Goal: Task Accomplishment & Management: Use online tool/utility

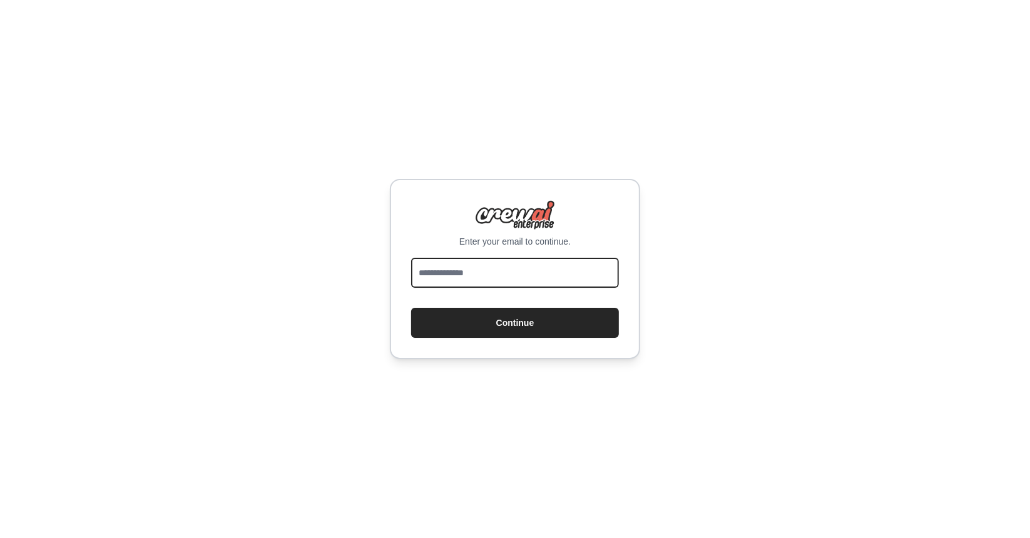
click at [524, 271] on input "email" at bounding box center [515, 273] width 208 height 30
type input "**********"
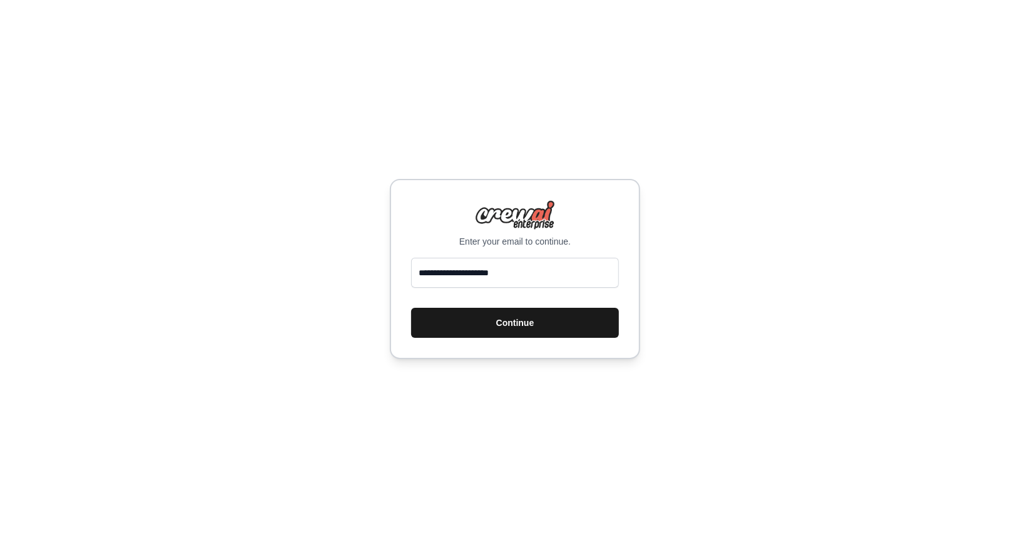
click at [466, 316] on button "Continue" at bounding box center [515, 323] width 208 height 30
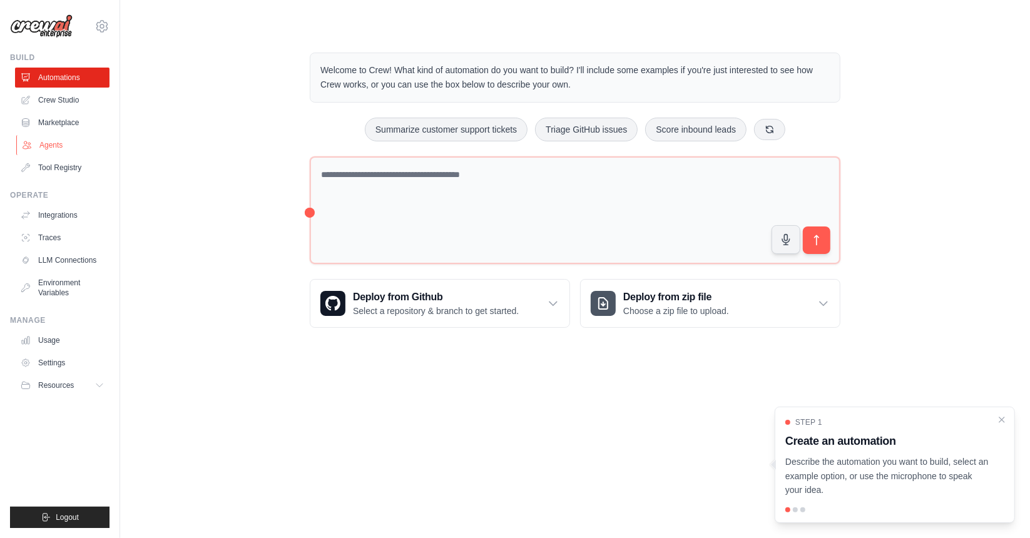
click at [34, 139] on link "Agents" at bounding box center [63, 145] width 94 height 20
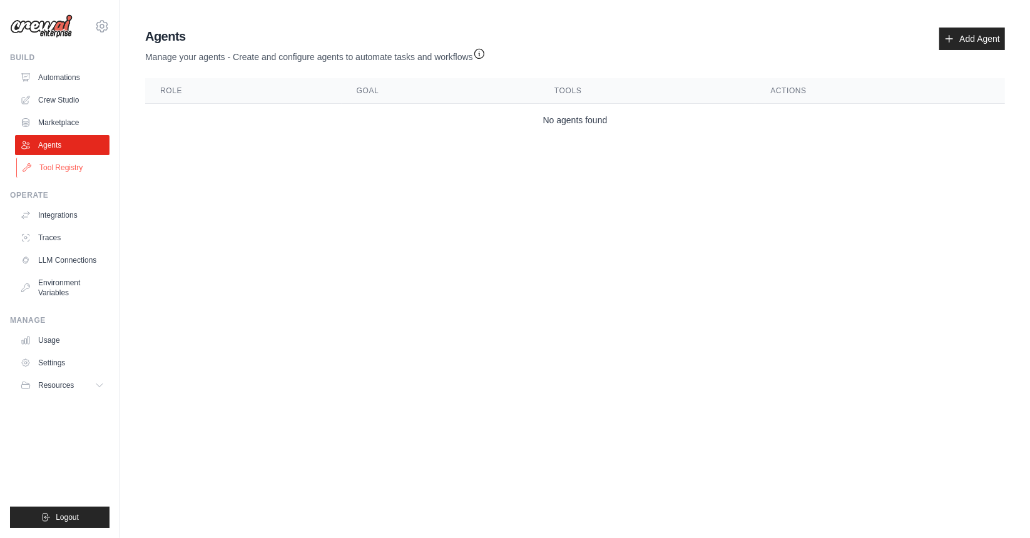
click at [59, 170] on link "Tool Registry" at bounding box center [63, 168] width 94 height 20
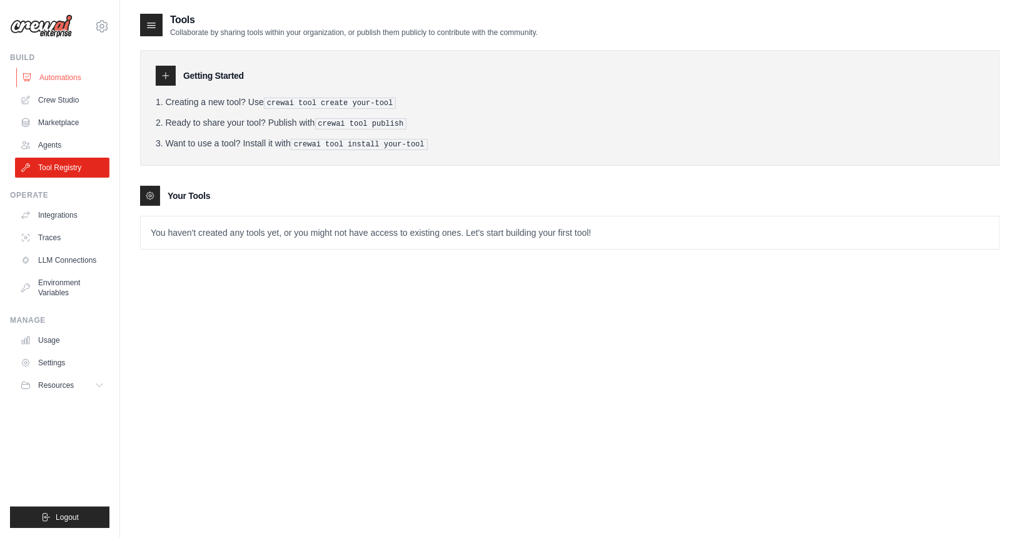
click at [61, 78] on link "Automations" at bounding box center [63, 78] width 94 height 20
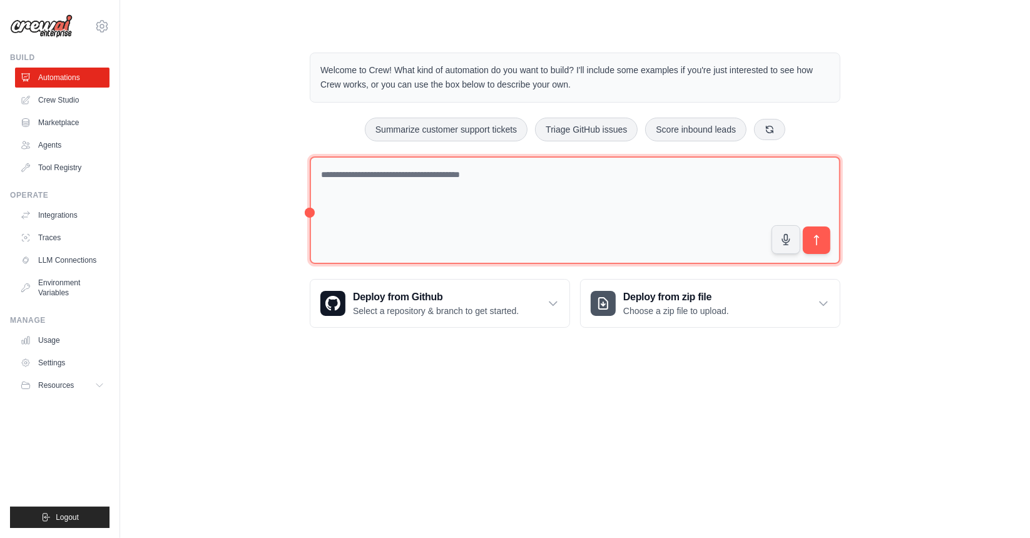
click at [437, 206] on textarea at bounding box center [575, 210] width 530 height 108
paste textarea "**********"
type textarea "*"
click at [499, 177] on textarea at bounding box center [575, 210] width 530 height 108
paste textarea "**********"
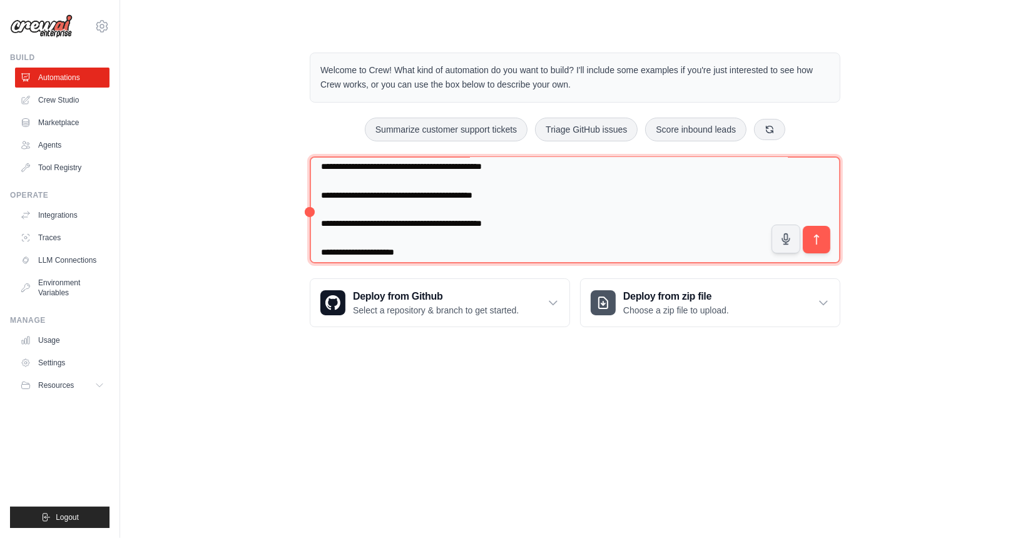
scroll to position [4141, 0]
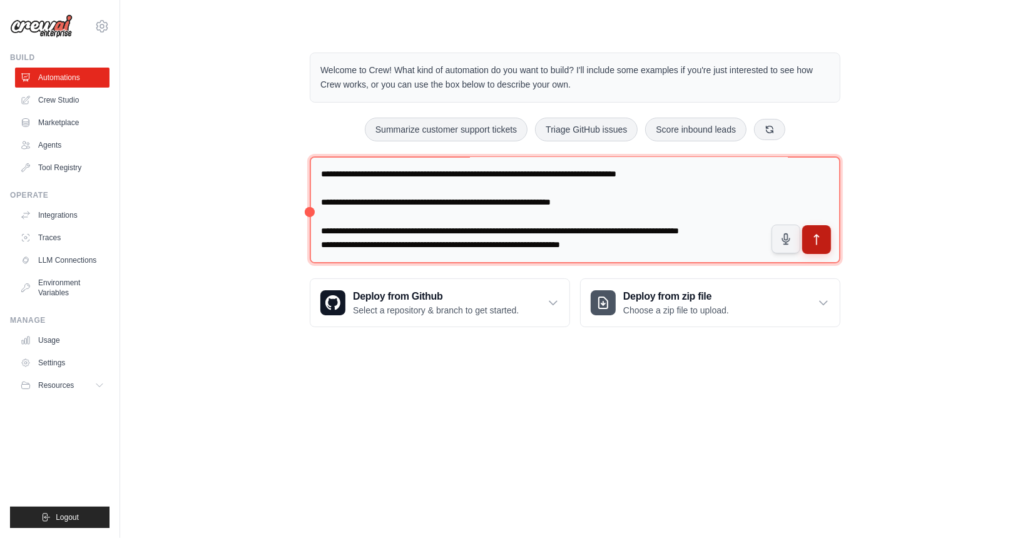
type textarea "**********"
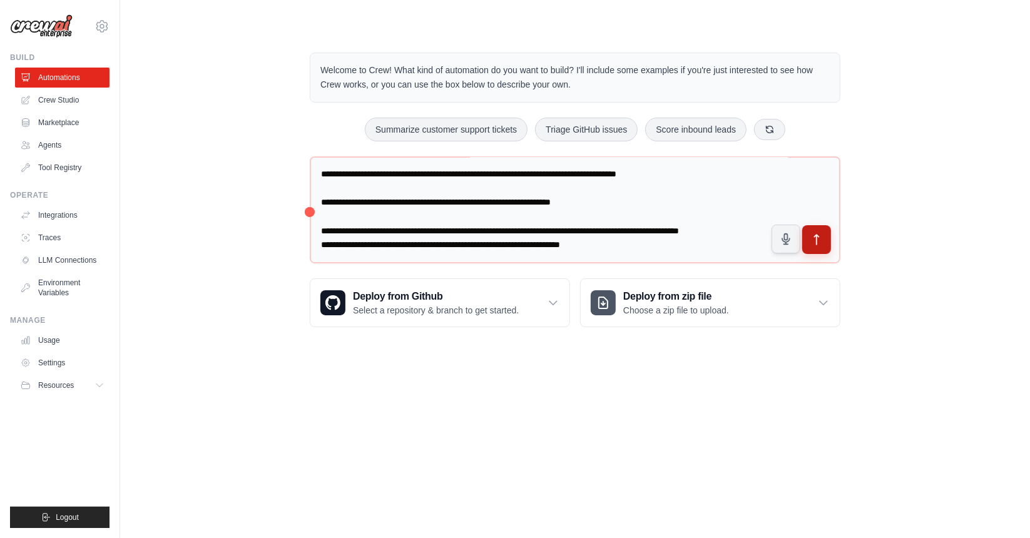
click at [816, 239] on icon "submit" at bounding box center [816, 240] width 4 height 10
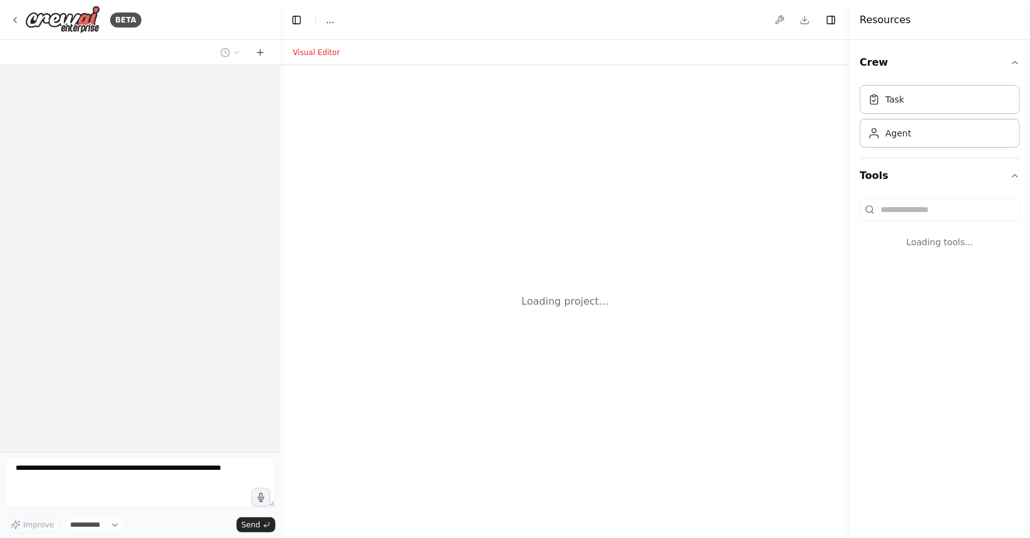
select select "****"
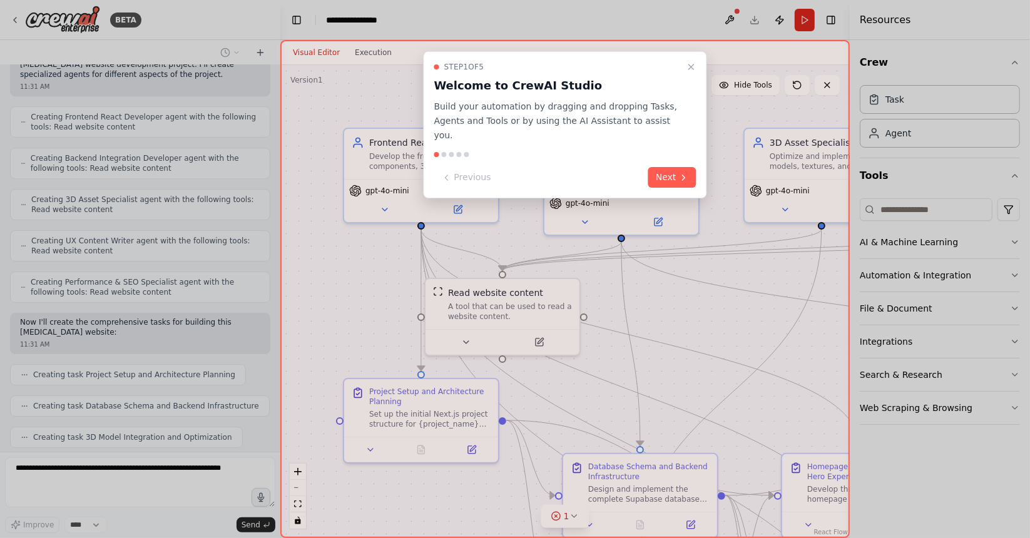
scroll to position [2944, 0]
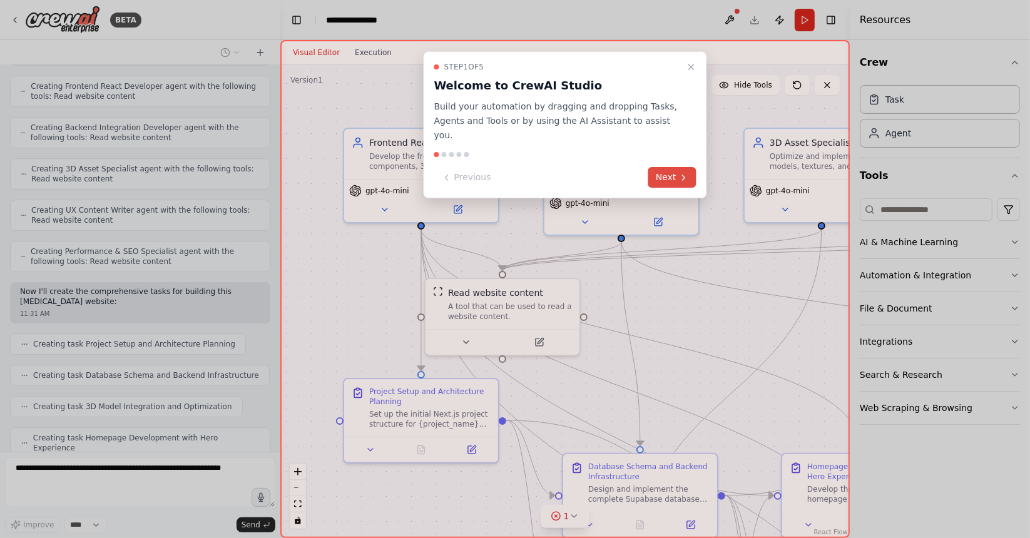
click at [666, 167] on button "Next" at bounding box center [672, 177] width 48 height 21
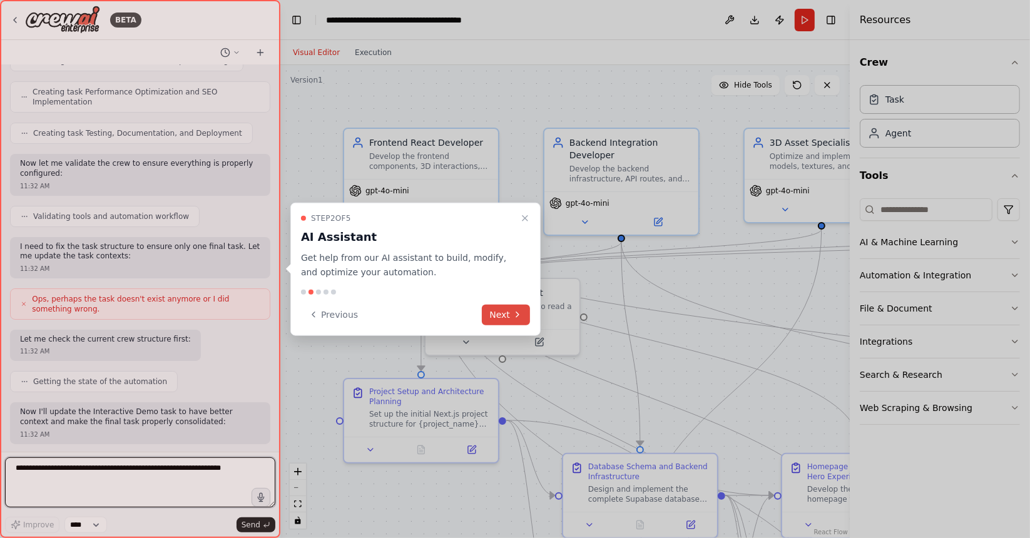
scroll to position [3538, 0]
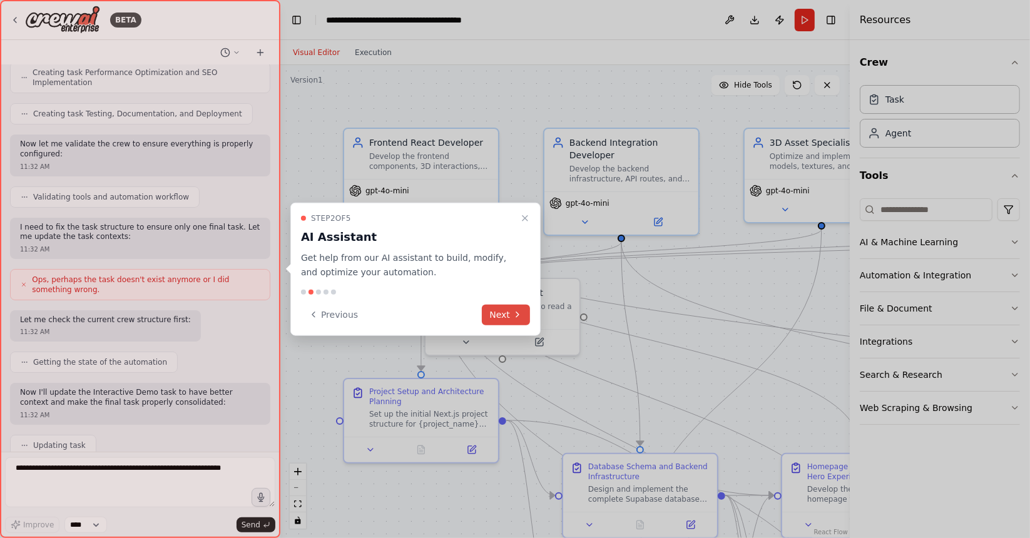
click at [504, 310] on button "Next" at bounding box center [506, 314] width 48 height 21
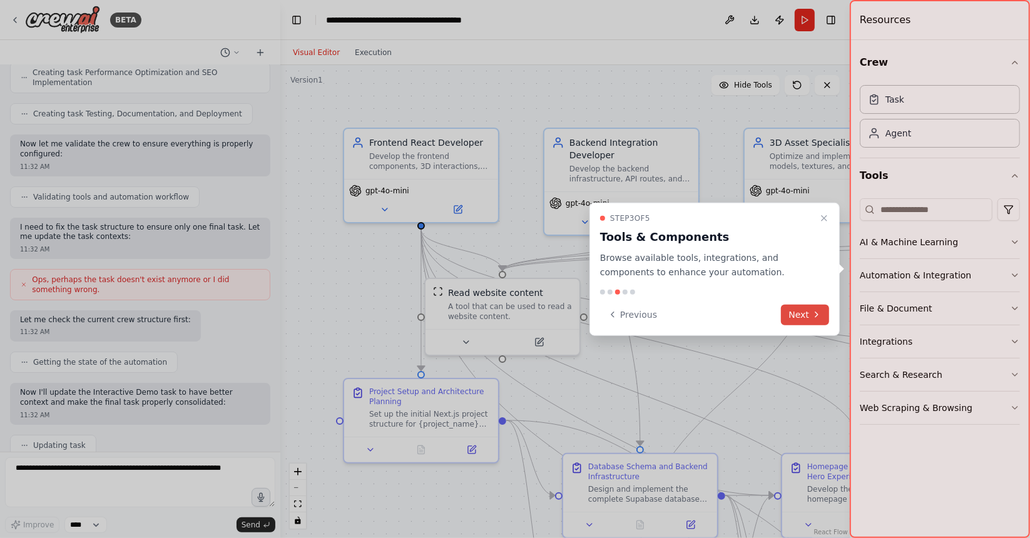
click at [796, 312] on button "Next" at bounding box center [805, 314] width 48 height 21
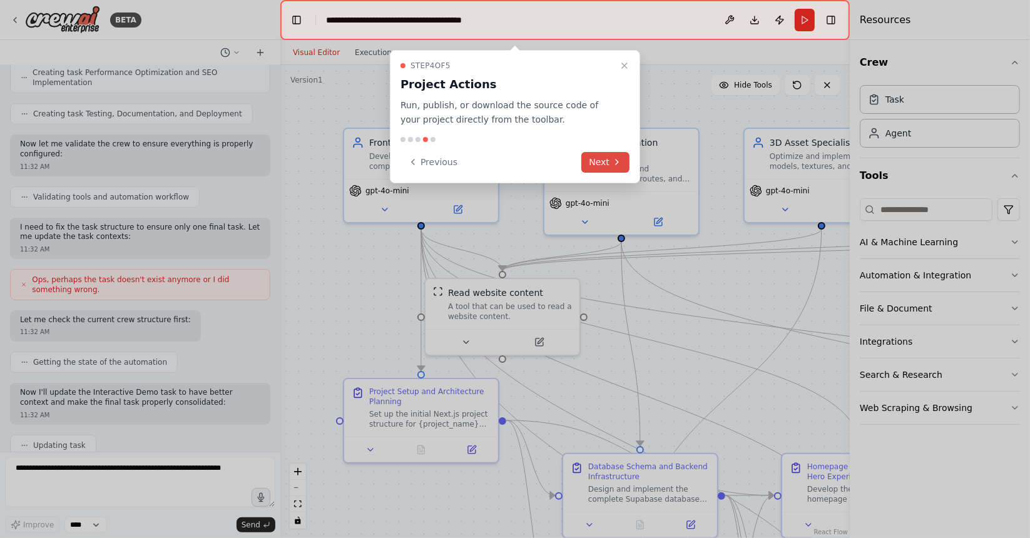
click at [609, 166] on button "Next" at bounding box center [605, 162] width 48 height 21
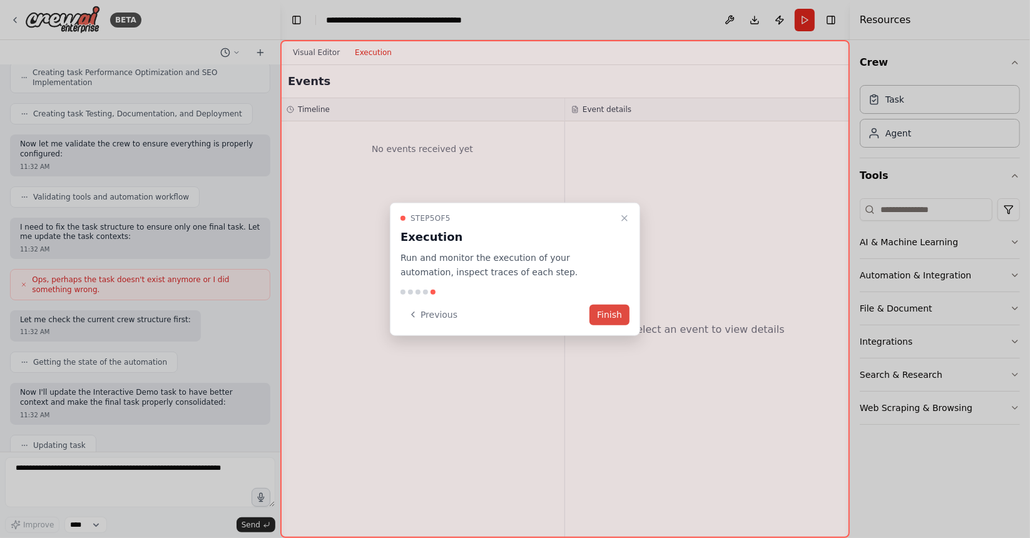
click at [594, 315] on button "Finish" at bounding box center [609, 314] width 40 height 21
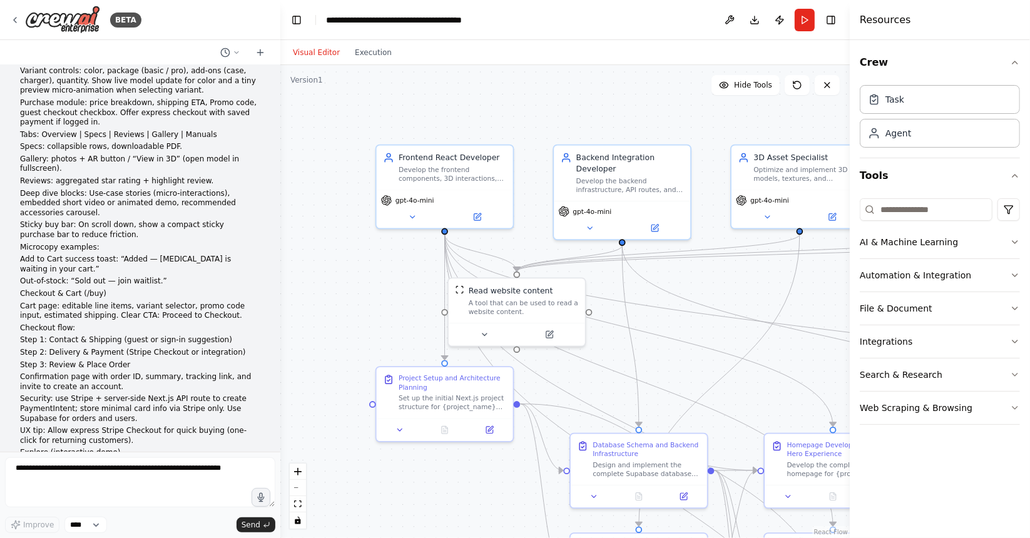
scroll to position [502, 0]
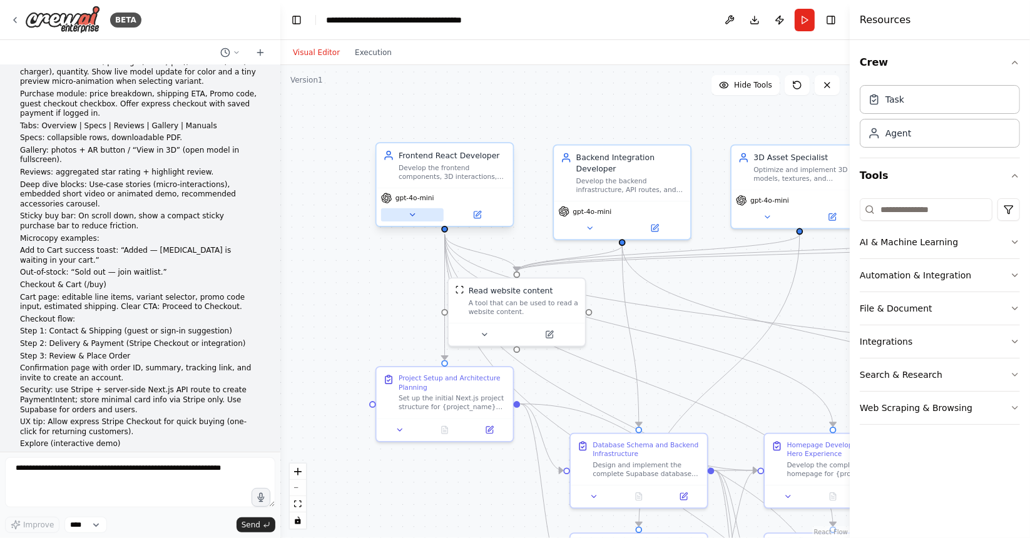
click at [410, 216] on icon at bounding box center [412, 214] width 9 height 9
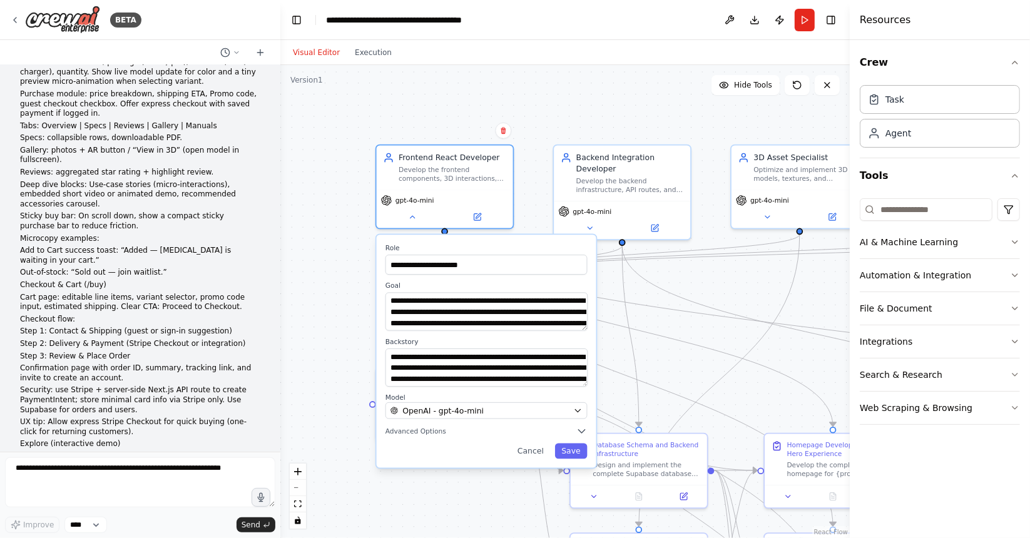
click at [333, 336] on div "**********" at bounding box center [564, 301] width 569 height 473
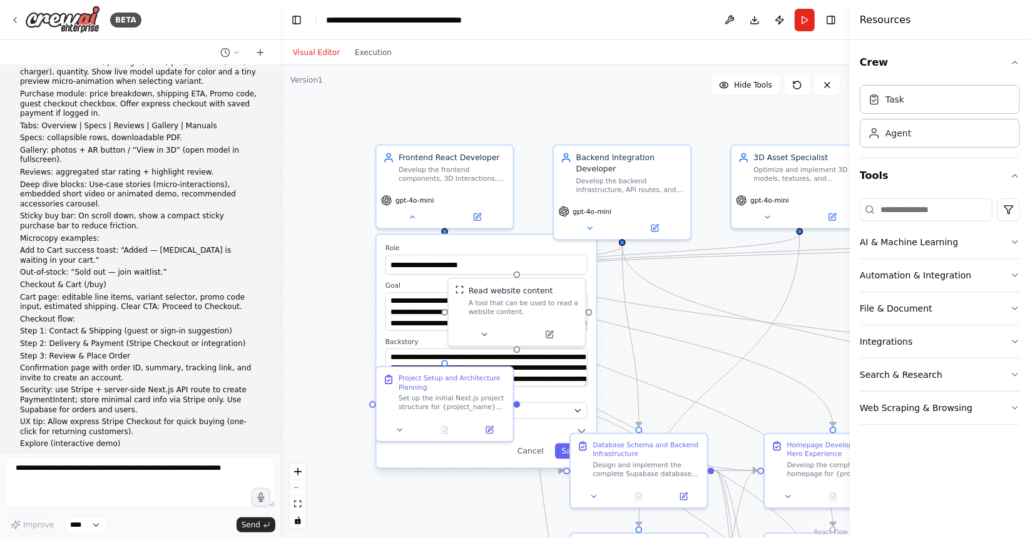
click at [333, 336] on div "**********" at bounding box center [564, 301] width 569 height 473
click at [406, 210] on button at bounding box center [412, 214] width 63 height 13
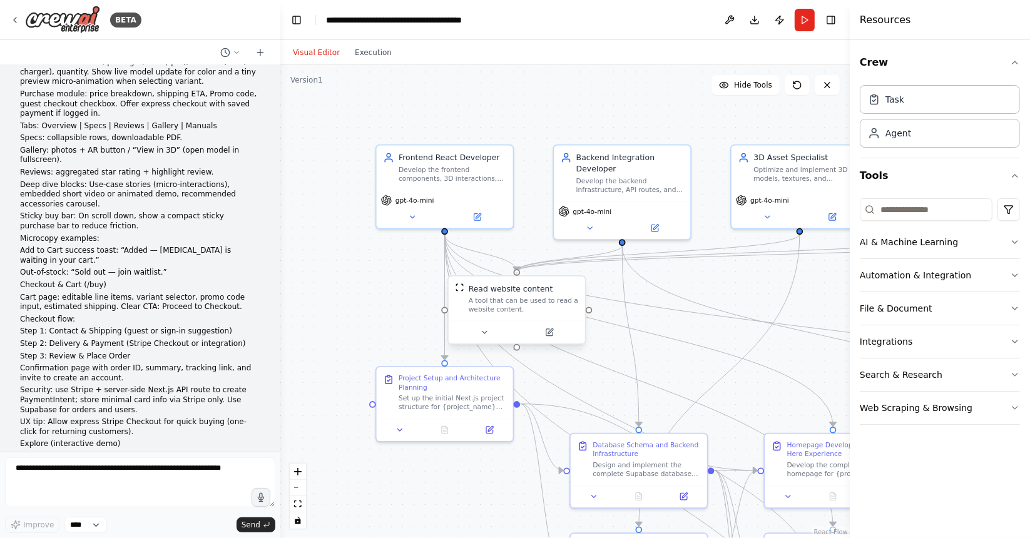
click at [517, 272] on div at bounding box center [517, 272] width 7 height 7
drag, startPoint x: 517, startPoint y: 272, endPoint x: 545, endPoint y: 377, distance: 108.8
click at [545, 377] on icon "Edge from 32ae1d55-0793-4718-8954-305c46029cdb to 5e919b67-25b3-4539-9f1d-1d3f8…" at bounding box center [639, 431] width 388 height 392
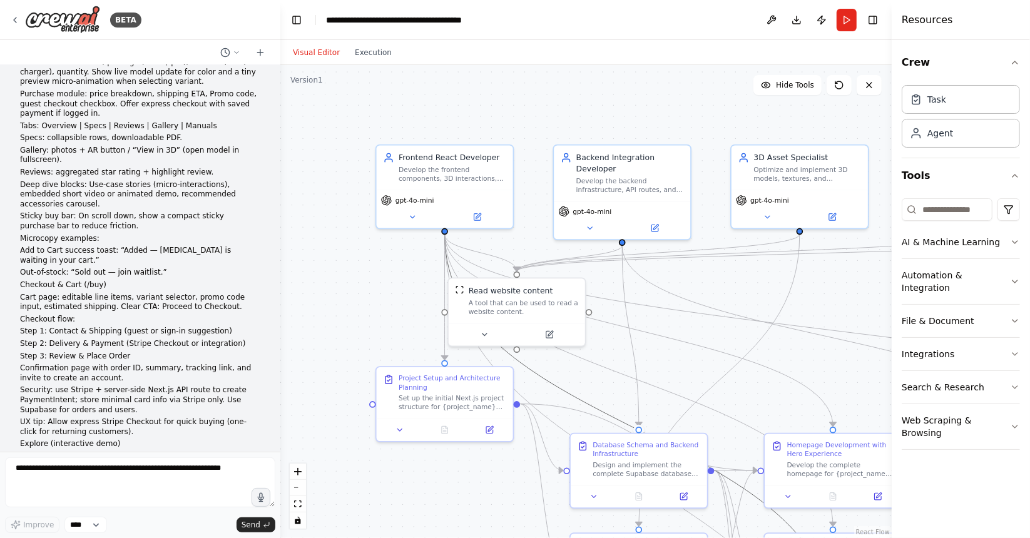
drag, startPoint x: 851, startPoint y: 48, endPoint x: 890, endPoint y: 45, distance: 38.9
click at [891, 45] on div "Resources Crew Task Agent Tools AI & Machine Learning Automation & Integration …" at bounding box center [960, 269] width 138 height 538
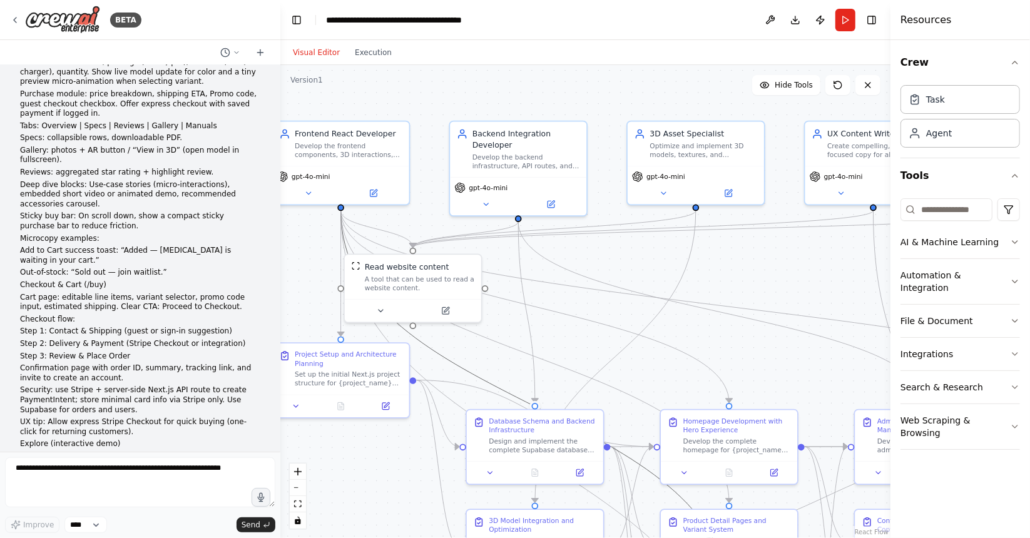
drag, startPoint x: 671, startPoint y: 108, endPoint x: 567, endPoint y: 84, distance: 106.5
click at [567, 84] on div ".deletable-edge-delete-btn { width: 20px; height: 20px; border: 0px solid #ffff…" at bounding box center [585, 301] width 610 height 473
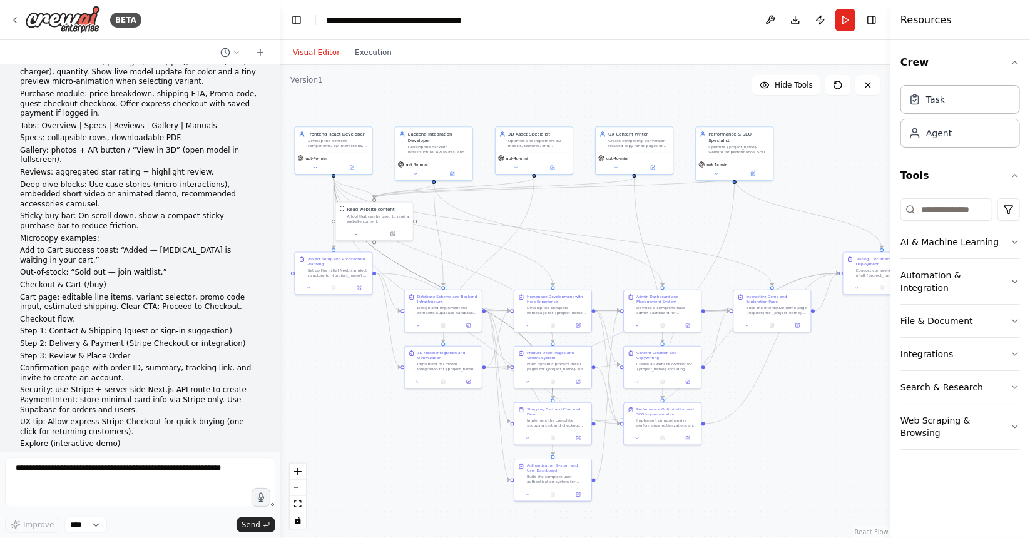
drag, startPoint x: 839, startPoint y: 261, endPoint x: 701, endPoint y: 235, distance: 140.6
click at [701, 235] on div ".deletable-edge-delete-btn { width: 20px; height: 20px; border: 0px solid #ffff…" at bounding box center [585, 301] width 610 height 473
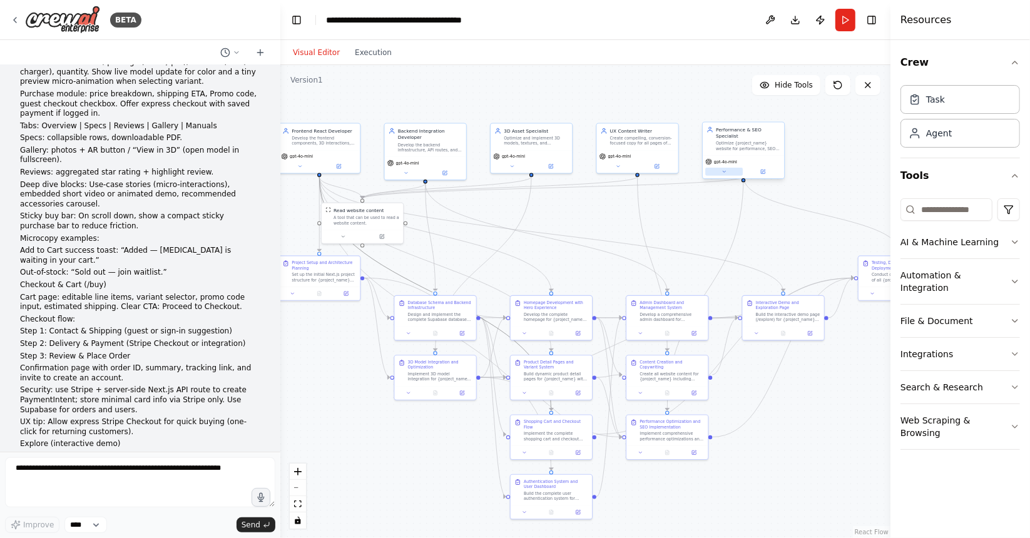
click at [726, 169] on icon at bounding box center [723, 171] width 5 height 5
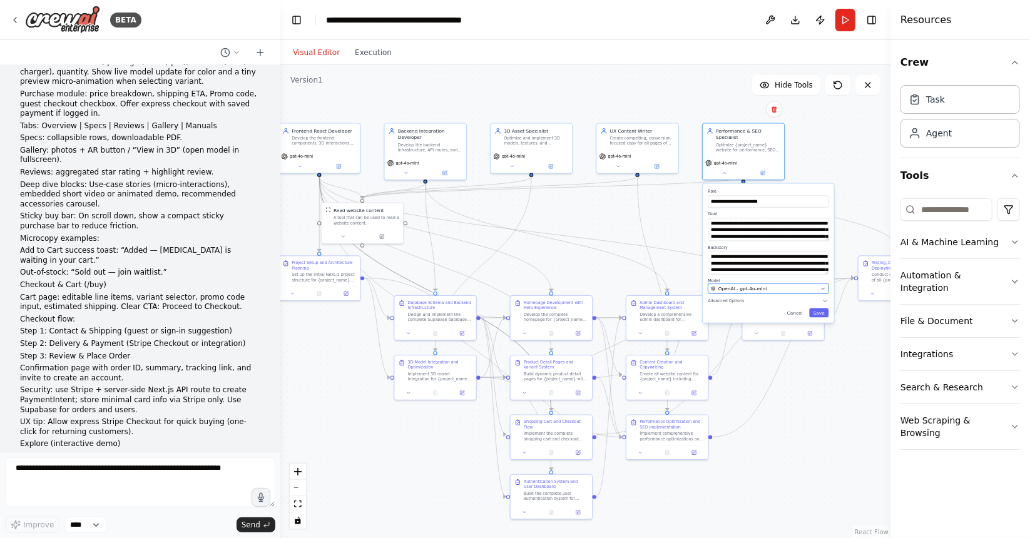
click at [804, 285] on div "OpenAI - gpt-4o-mini" at bounding box center [764, 288] width 107 height 7
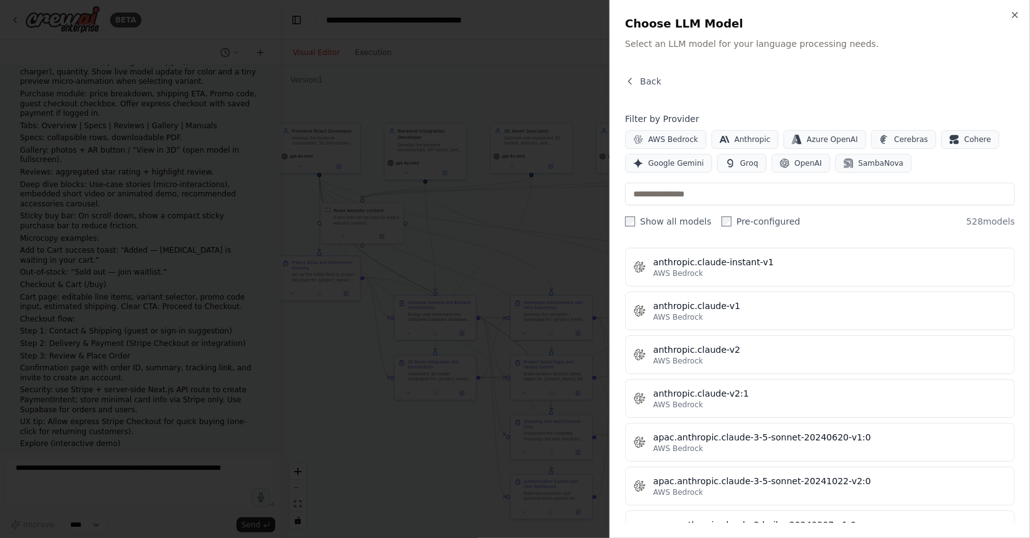
scroll to position [1257, 0]
click at [505, 36] on div at bounding box center [515, 269] width 1030 height 538
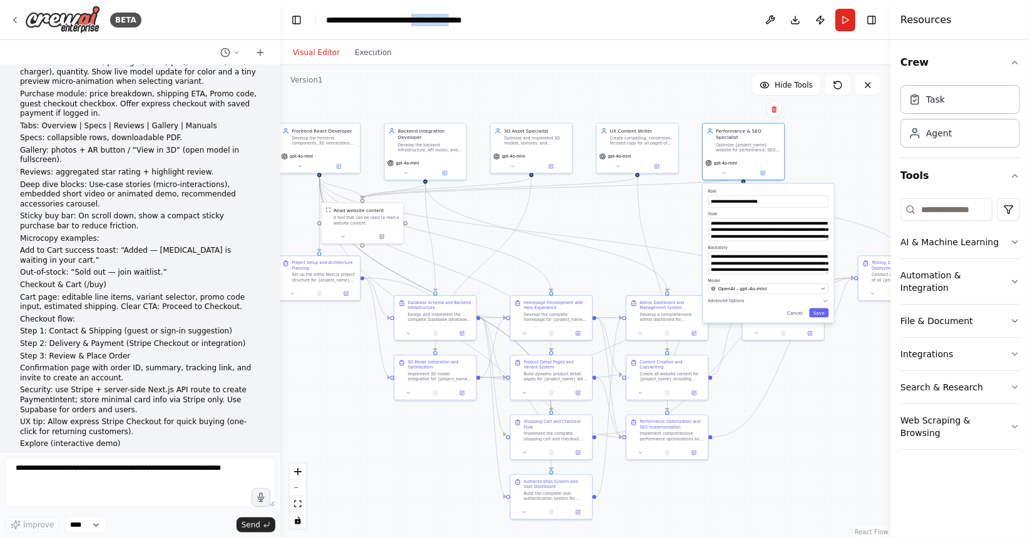
drag, startPoint x: 455, startPoint y: 26, endPoint x: 506, endPoint y: -76, distance: 114.7
click at [506, 0] on html "BETA SYNAPSE — Site map & route structure / — Home (hero 3D experience, story s…" at bounding box center [515, 269] width 1030 height 538
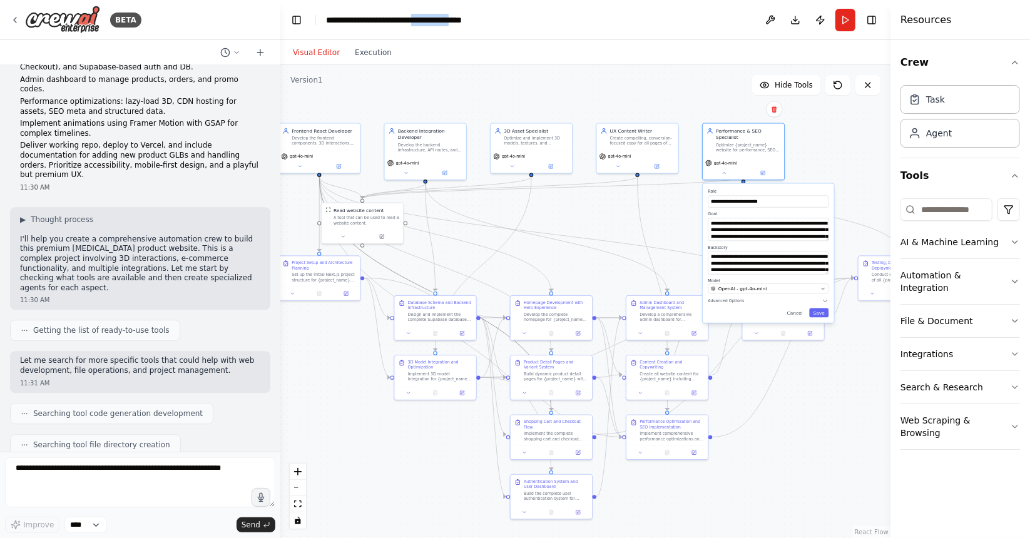
scroll to position [2493, 0]
click at [366, 225] on div "Read website content A tool that can be used to read a website content." at bounding box center [362, 215] width 81 height 26
click at [342, 236] on icon at bounding box center [342, 235] width 5 height 5
click at [343, 235] on icon at bounding box center [343, 235] width 3 height 1
click at [1015, 242] on icon "button" at bounding box center [1014, 242] width 5 height 3
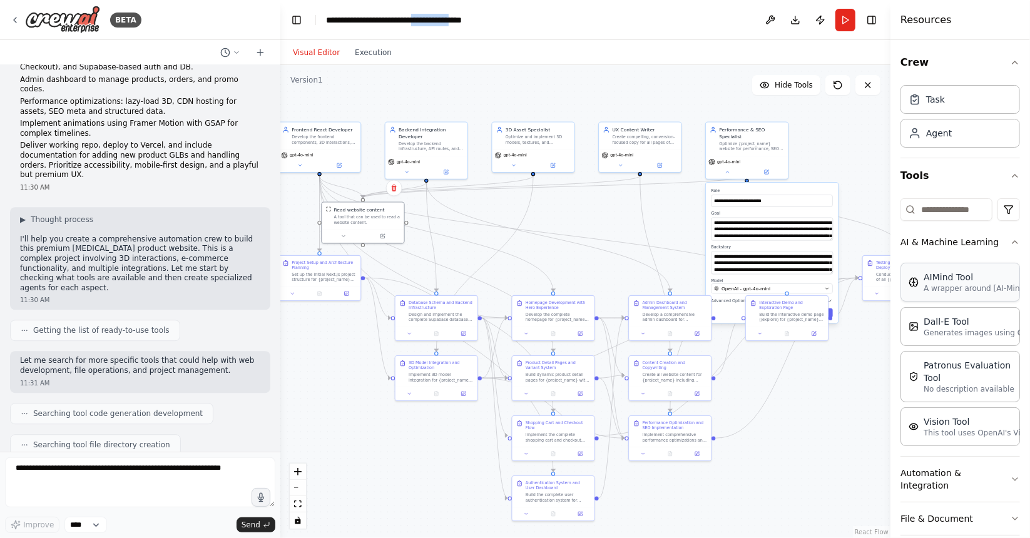
click at [960, 287] on p "A wrapper around [AI-Minds](https://mindsdb.com/minds). Useful for when you nee…" at bounding box center [992, 288] width 138 height 10
click at [951, 331] on p "Generates images using OpenAI's Dall-E model." at bounding box center [992, 332] width 138 height 10
drag, startPoint x: 951, startPoint y: 331, endPoint x: 674, endPoint y: 320, distance: 278.0
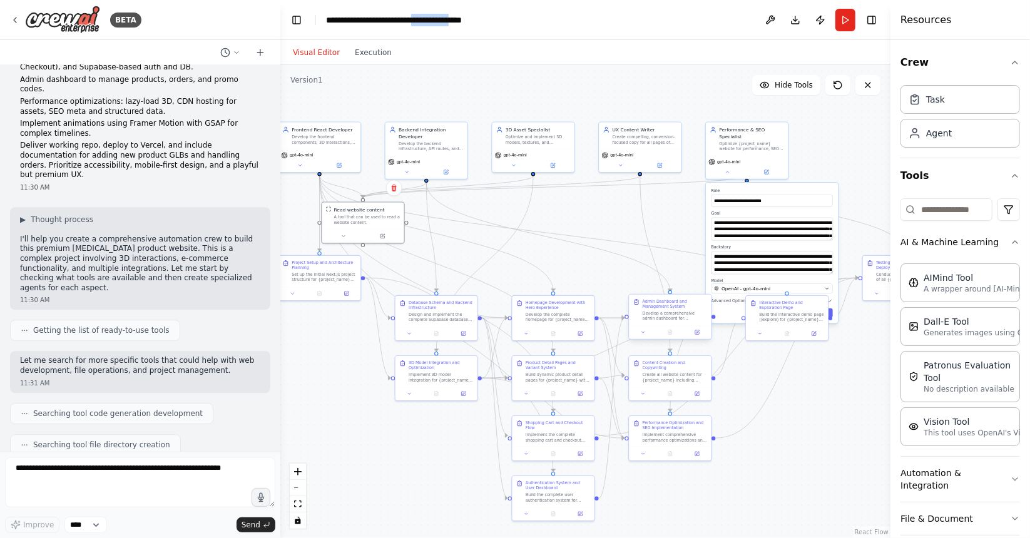
click at [674, 320] on div "BETA SYNAPSE — Site map & route structure / — Home (hero 3D experience, story s…" at bounding box center [515, 269] width 1030 height 538
click at [979, 283] on p "A wrapper around [AI-Minds](https://mindsdb.com/minds). Useful for when you nee…" at bounding box center [992, 288] width 138 height 10
click at [966, 481] on button "Automation & Integration" at bounding box center [959, 479] width 119 height 45
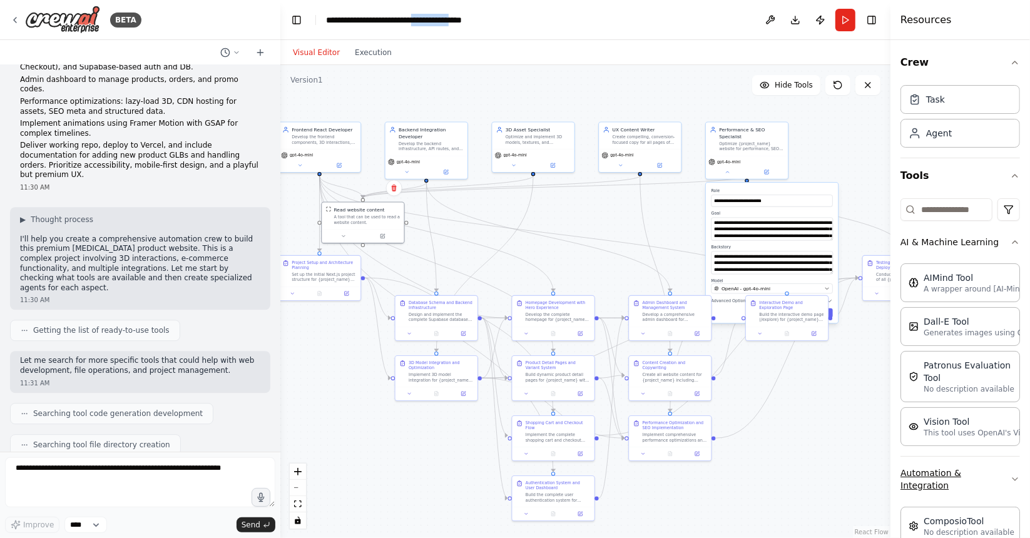
scroll to position [124, 0]
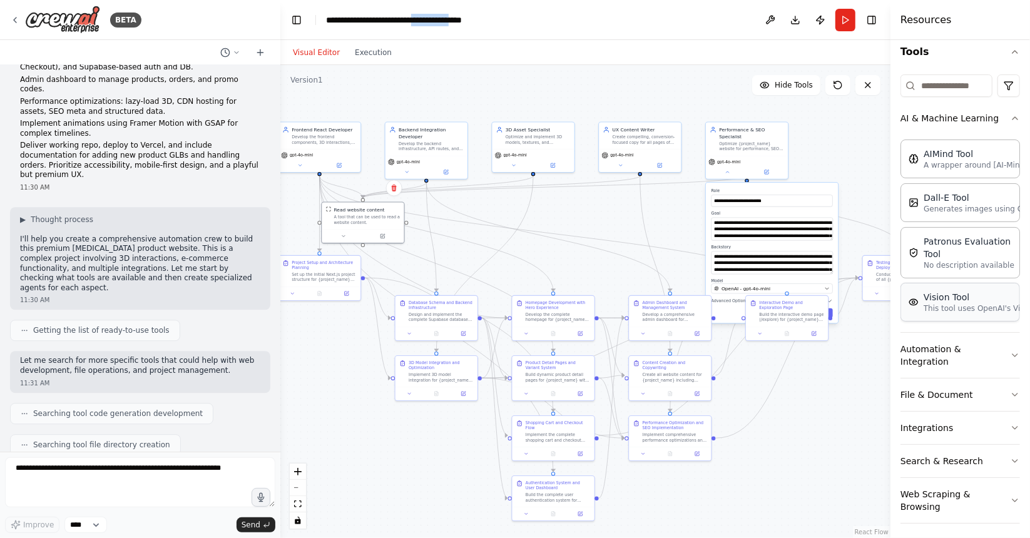
click at [923, 313] on div "Vision Tool This tool uses OpenAI's Vision API to describe the contents of an i…" at bounding box center [959, 302] width 119 height 39
click at [973, 311] on div "Vision Tool This tool uses OpenAI's Vision API to describe the contents of an i…" at bounding box center [959, 302] width 119 height 39
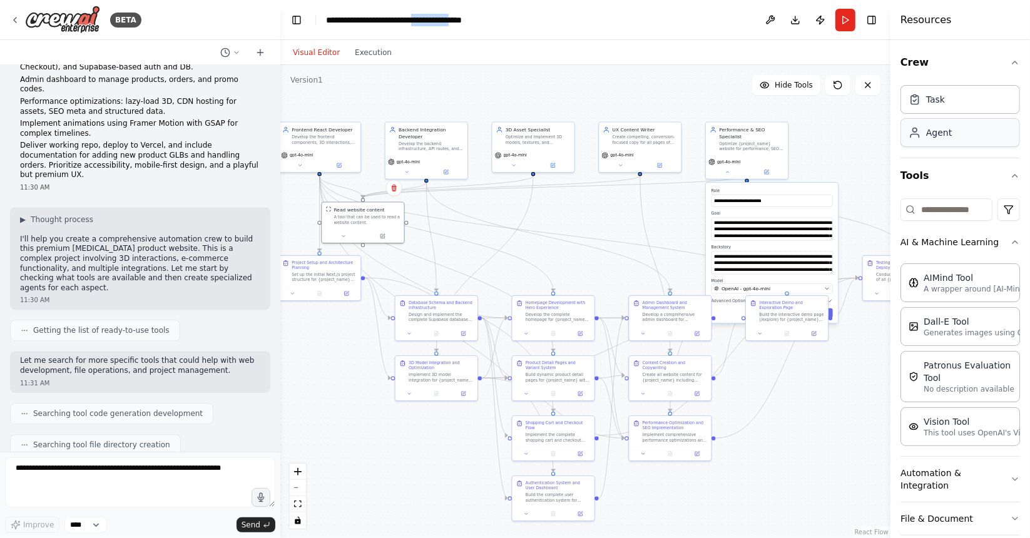
click at [948, 136] on div "Agent" at bounding box center [939, 132] width 26 height 13
click at [925, 104] on div "Task" at bounding box center [926, 99] width 36 height 13
click at [791, 84] on span "Hide Tools" at bounding box center [793, 85] width 38 height 10
click at [791, 84] on span "Show Tools" at bounding box center [791, 85] width 41 height 10
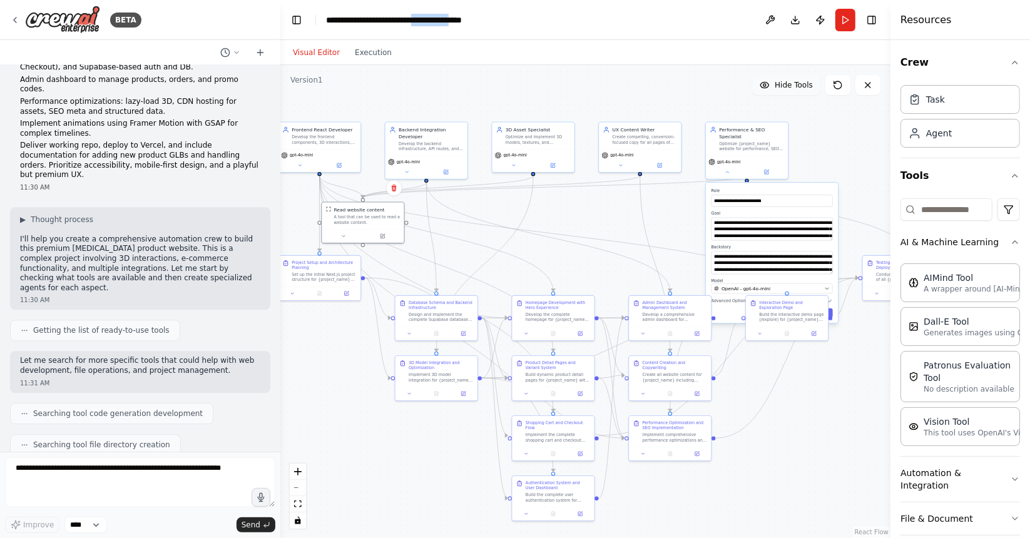
click at [791, 84] on span "Hide Tools" at bounding box center [793, 85] width 38 height 10
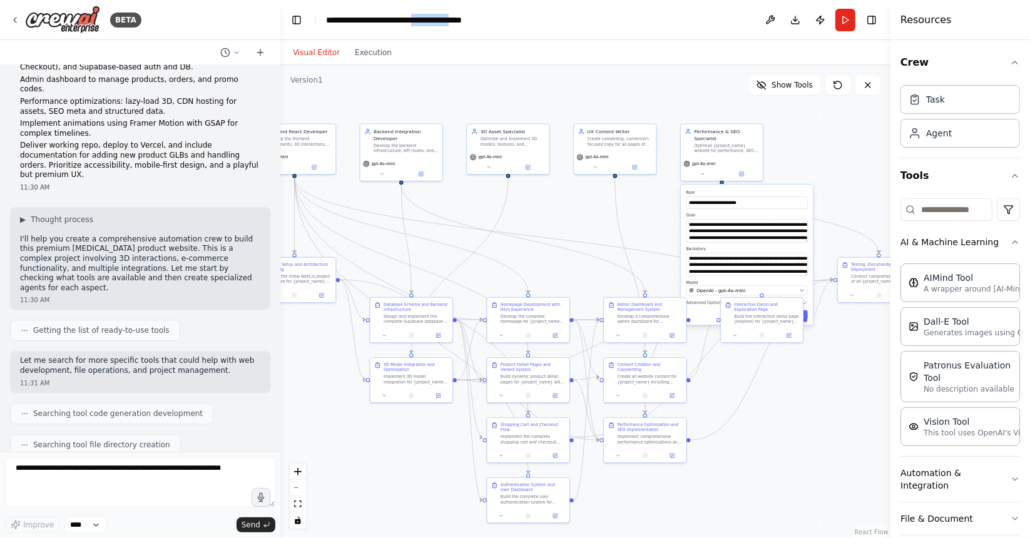
drag, startPoint x: 280, startPoint y: 190, endPoint x: 256, endPoint y: 192, distance: 24.5
click at [256, 192] on div "BETA SYNAPSE — Site map & route structure / — Home (hero 3D experience, story s…" at bounding box center [515, 269] width 1030 height 538
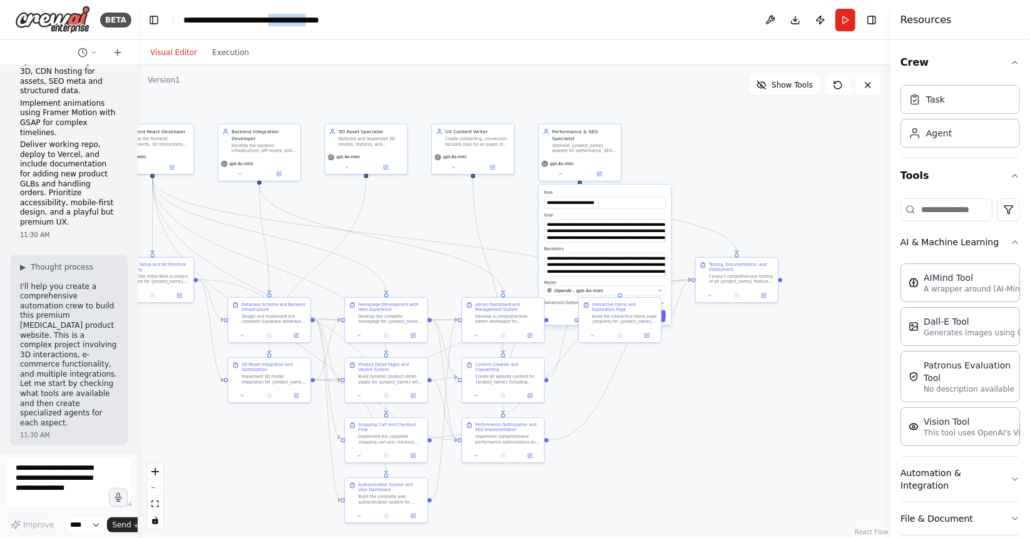
scroll to position [5313, 0]
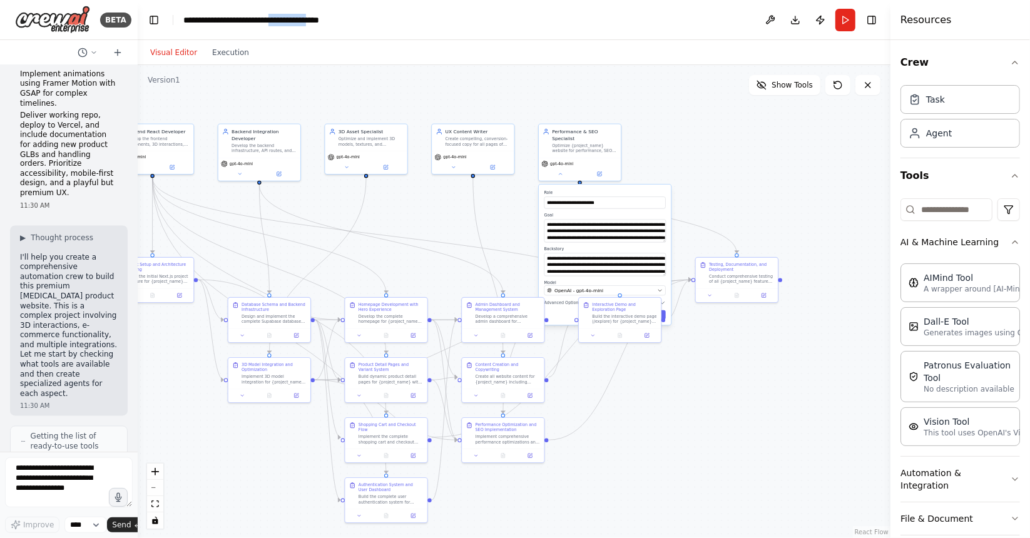
drag, startPoint x: 279, startPoint y: 199, endPoint x: 137, endPoint y: 198, distance: 142.0
click at [137, 198] on div "BETA SYNAPSE — Site map & route structure / — Home (hero 3D experience, story s…" at bounding box center [515, 269] width 1030 height 538
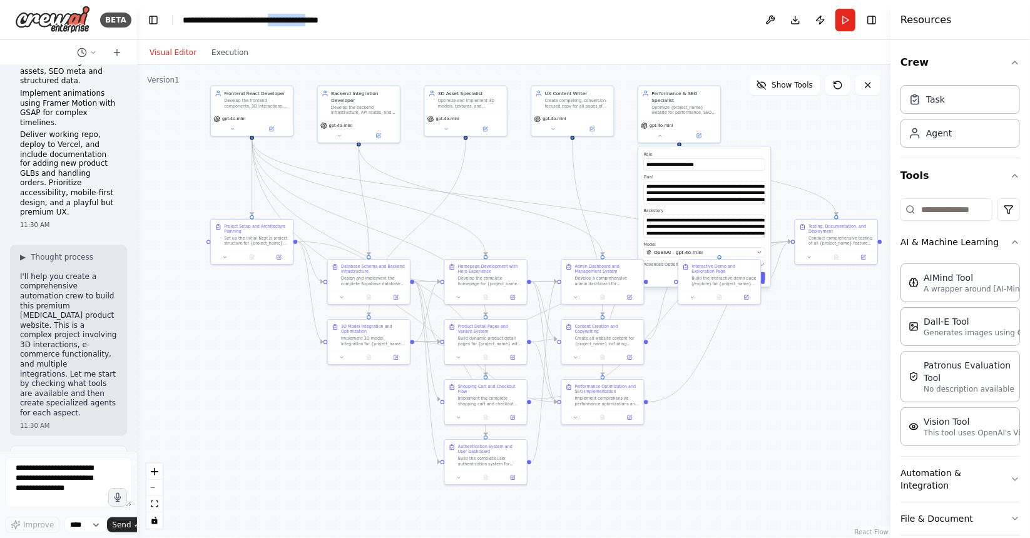
drag, startPoint x: 344, startPoint y: 96, endPoint x: 438, endPoint y: 63, distance: 99.7
click at [438, 63] on div "Visual Editor Execution Version 1 Show Tools .deletable-edge-delete-btn { width…" at bounding box center [513, 289] width 753 height 498
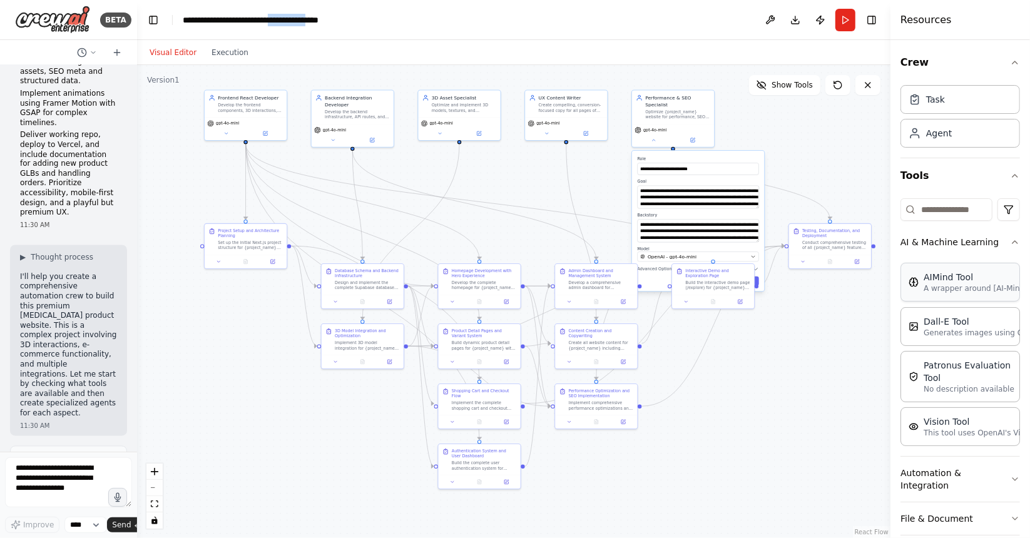
click at [948, 278] on div "AIMind Tool" at bounding box center [992, 277] width 138 height 13
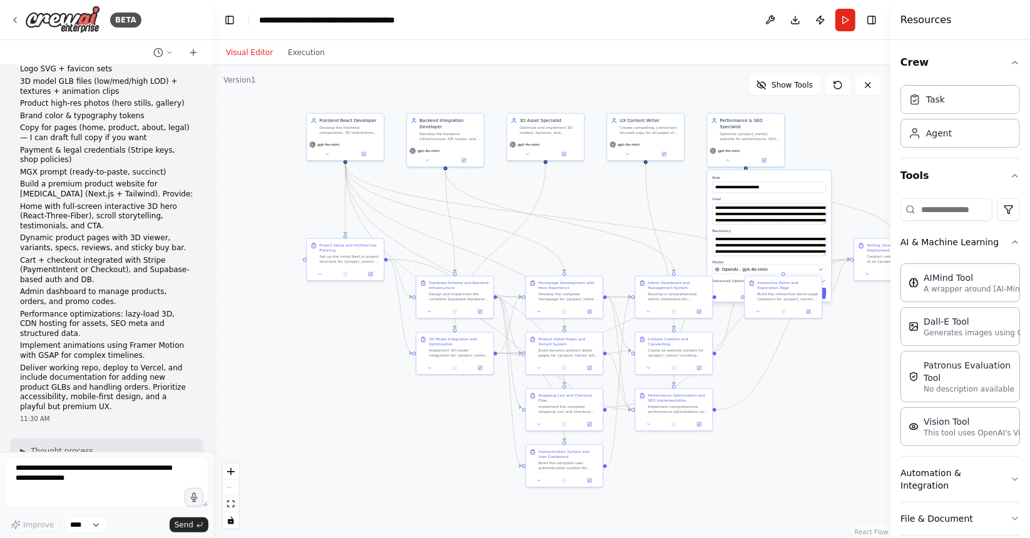
scroll to position [2992, 0]
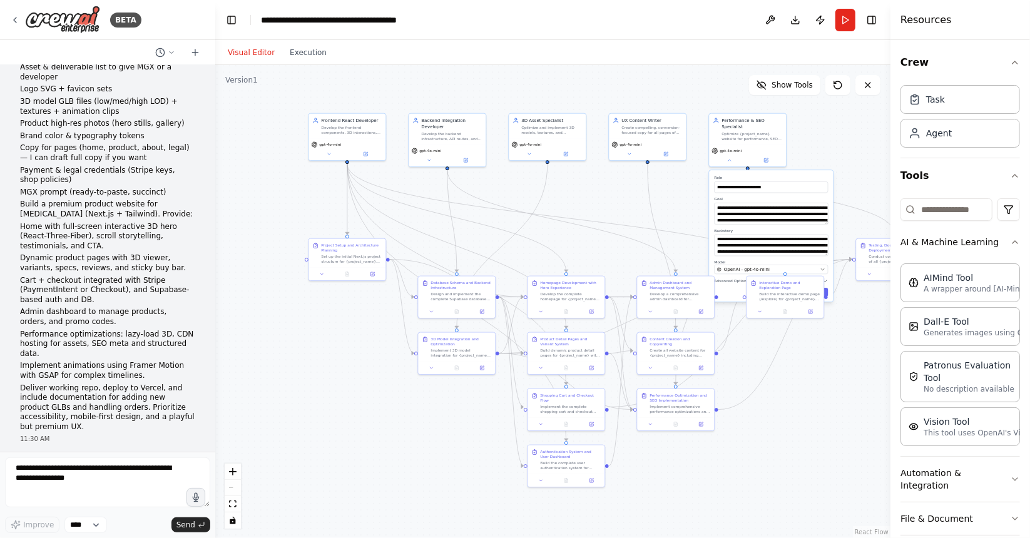
drag, startPoint x: 136, startPoint y: 288, endPoint x: 215, endPoint y: 283, distance: 79.6
click at [215, 283] on div "BETA SYNAPSE — Site map & route structure / — Home (hero 3D experience, story s…" at bounding box center [515, 269] width 1030 height 538
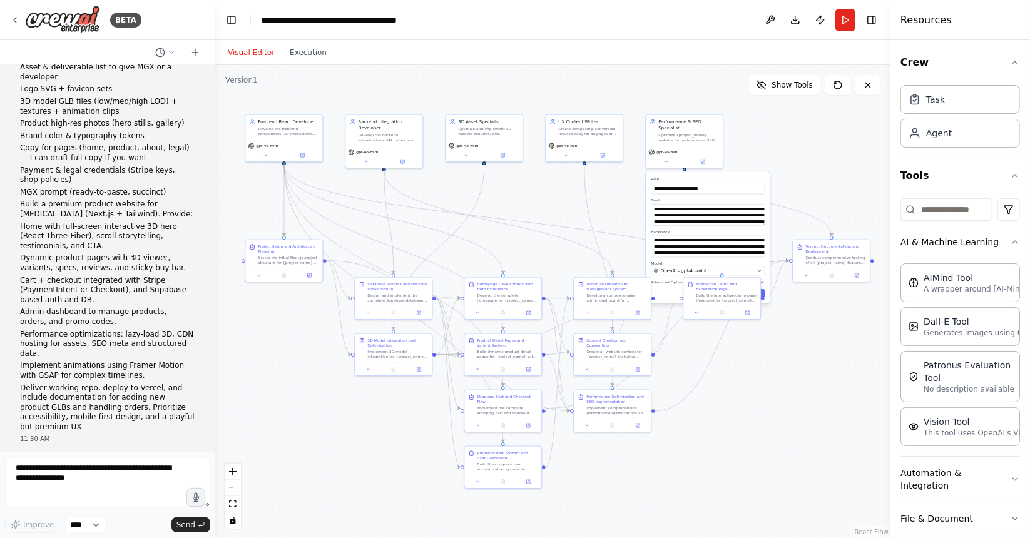
drag, startPoint x: 592, startPoint y: 200, endPoint x: 529, endPoint y: 201, distance: 63.2
click at [529, 201] on div ".deletable-edge-delete-btn { width: 20px; height: 20px; border: 0px solid #ffff…" at bounding box center [552, 301] width 675 height 473
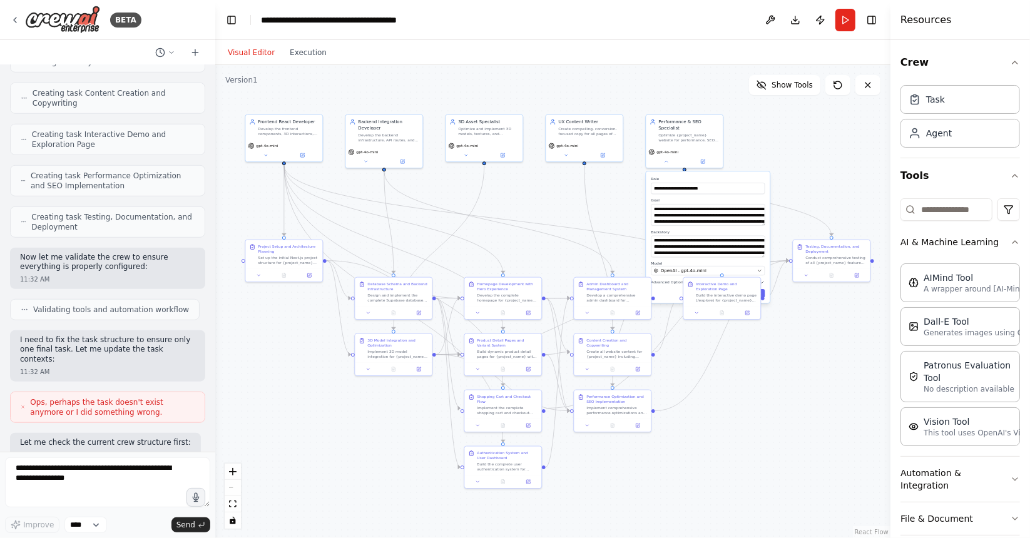
scroll to position [4429, 0]
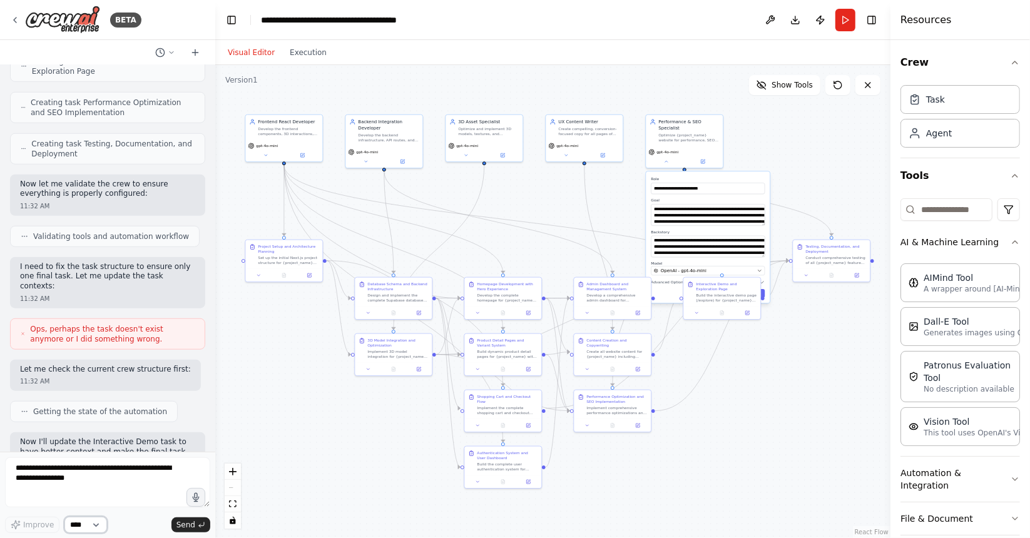
click at [93, 525] on select "****" at bounding box center [85, 525] width 43 height 16
drag, startPoint x: 34, startPoint y: 522, endPoint x: 279, endPoint y: 478, distance: 249.2
click at [279, 478] on div ".deletable-edge-delete-btn { width: 20px; height: 20px; border: 0px solid #ffff…" at bounding box center [552, 301] width 675 height 473
click at [479, 371] on button at bounding box center [478, 369] width 21 height 8
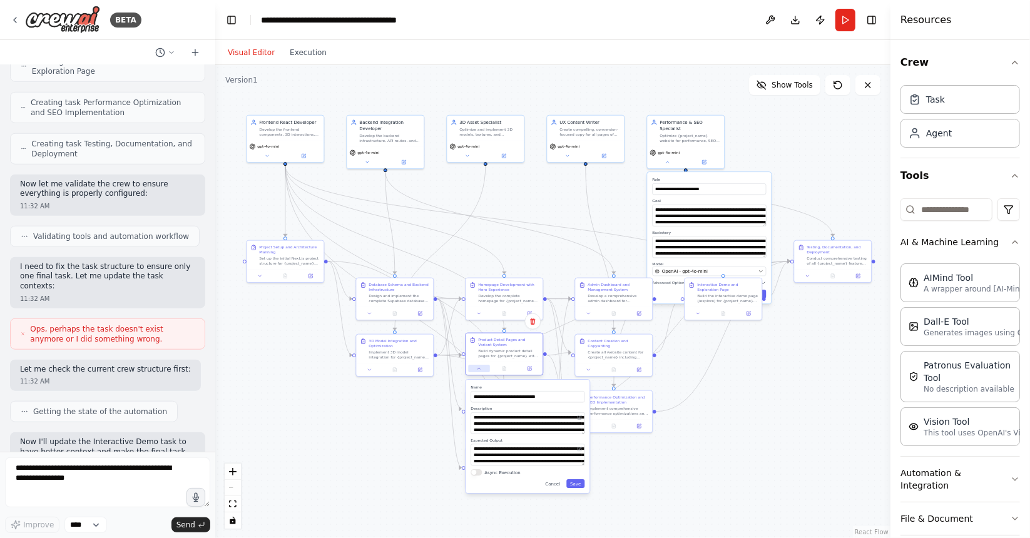
click at [479, 371] on button at bounding box center [478, 369] width 21 height 8
